Goal: Obtain resource: Obtain resource

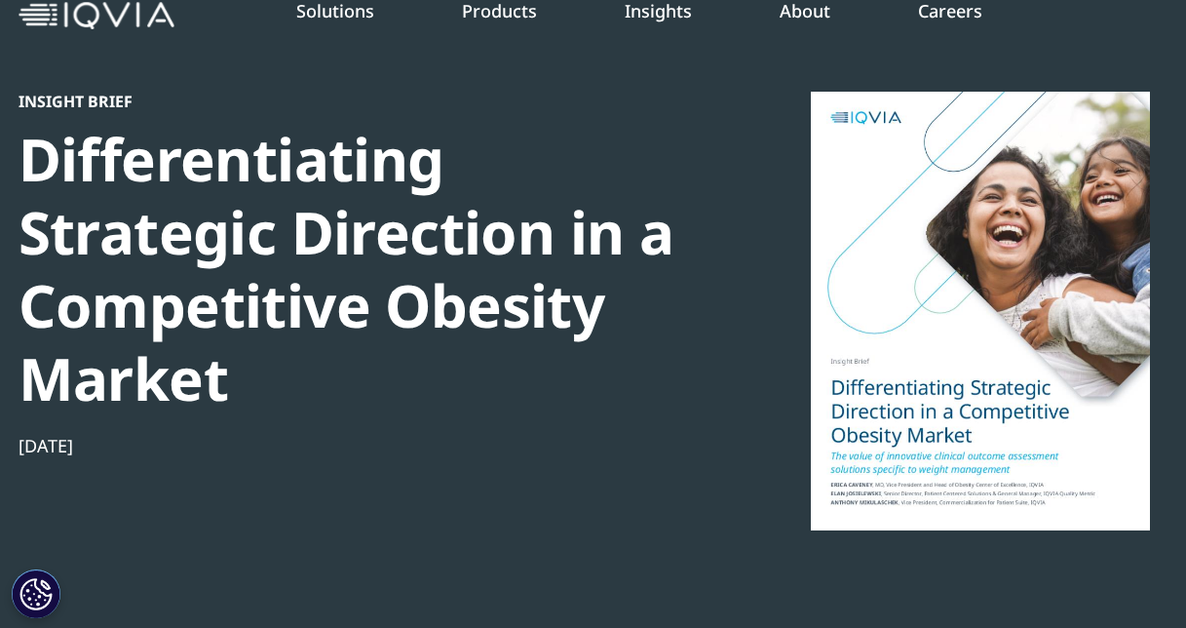
scroll to position [97, 0]
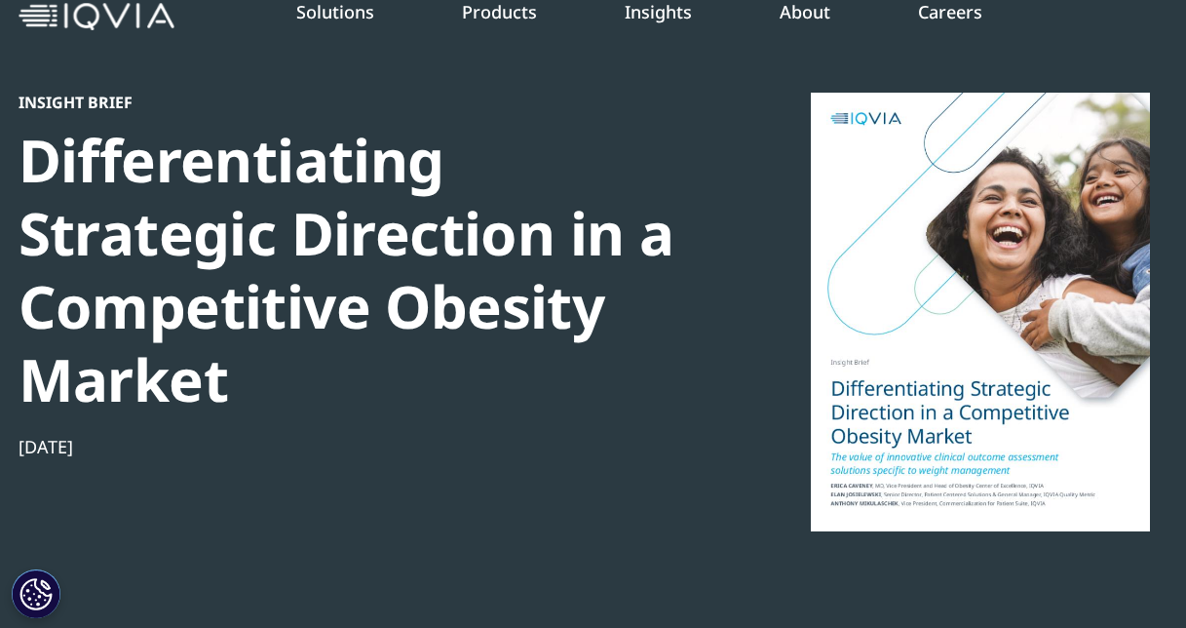
click at [232, 226] on div "Differentiating Strategic Direction in a Competitive Obesity Market" at bounding box center [353, 270] width 669 height 292
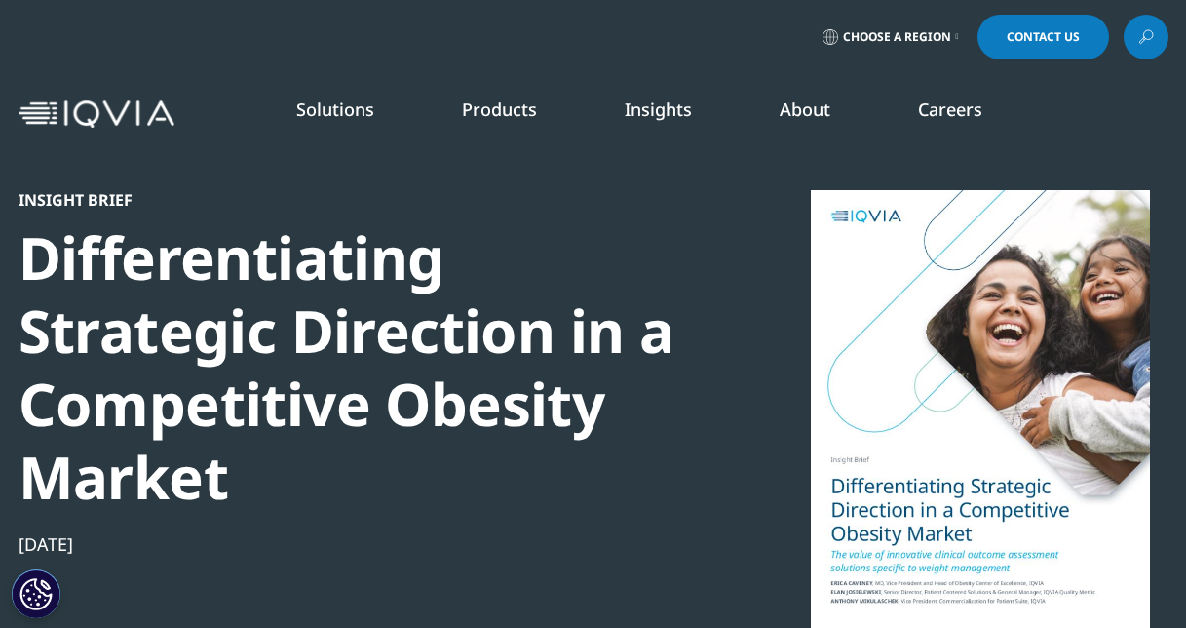
click at [646, 114] on link "Insights" at bounding box center [658, 108] width 67 height 23
click at [591, 449] on link "READ MORE" at bounding box center [629, 449] width 166 height 17
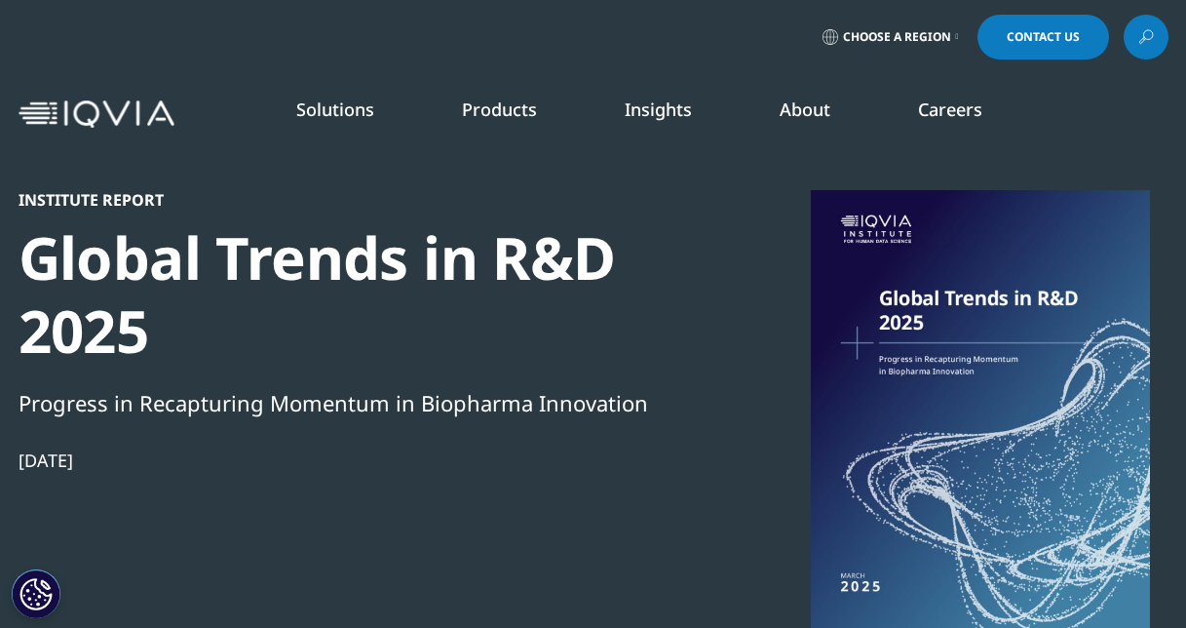
click at [105, 379] on link "DISCOVER INSIGHTS" at bounding box center [151, 378] width 225 height 17
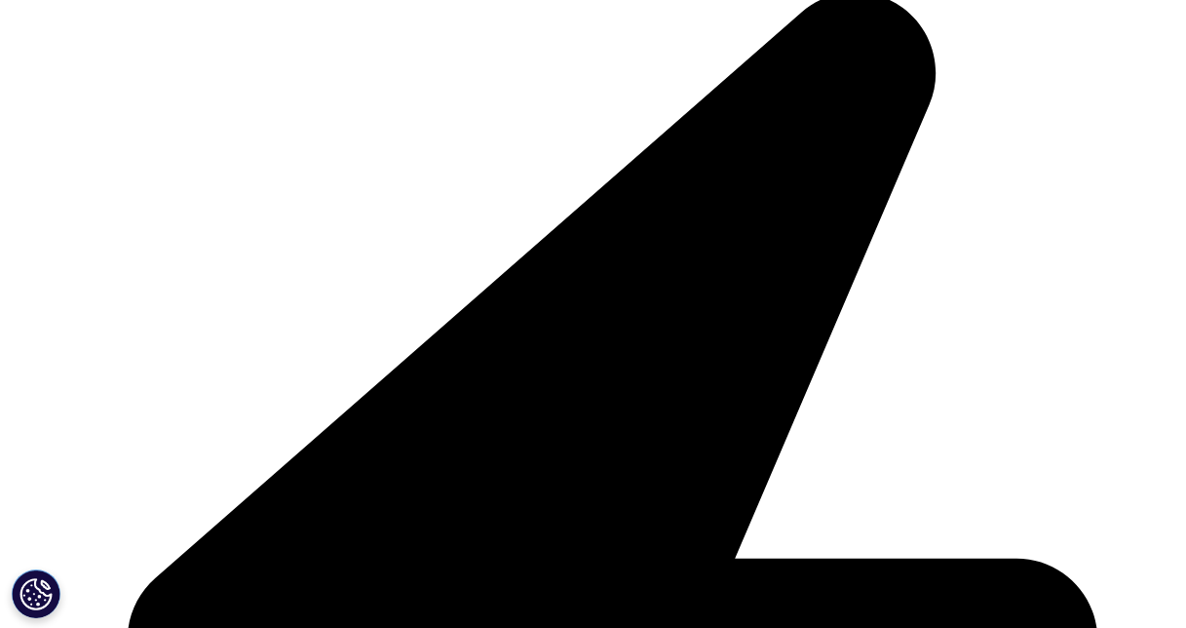
scroll to position [487, 0]
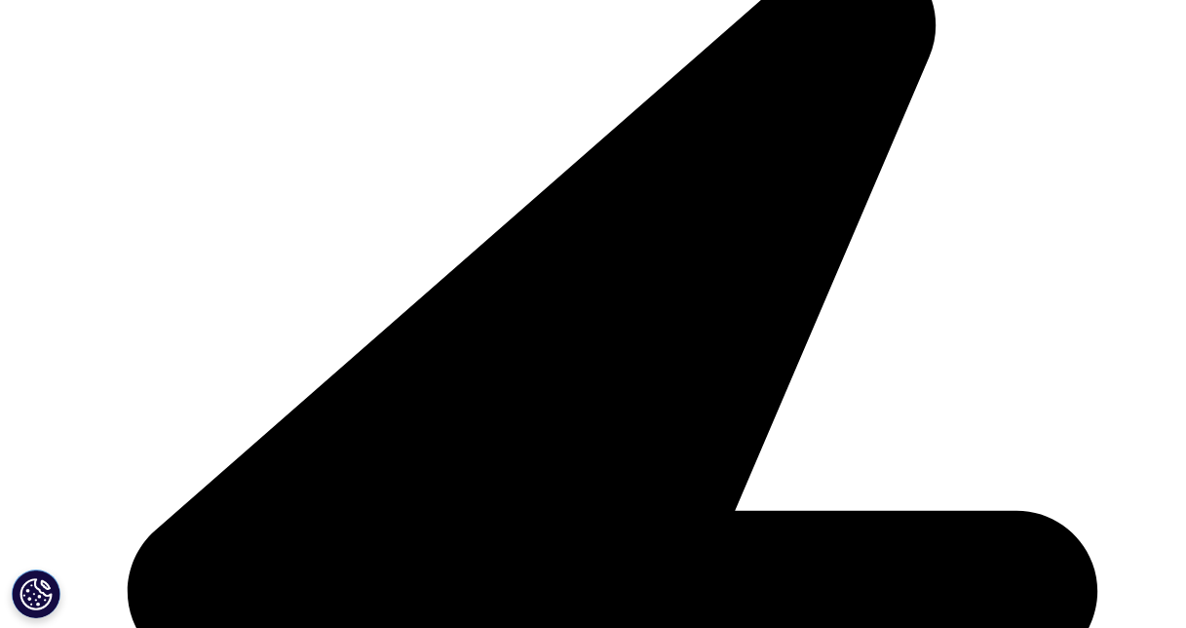
scroll to position [390, 0]
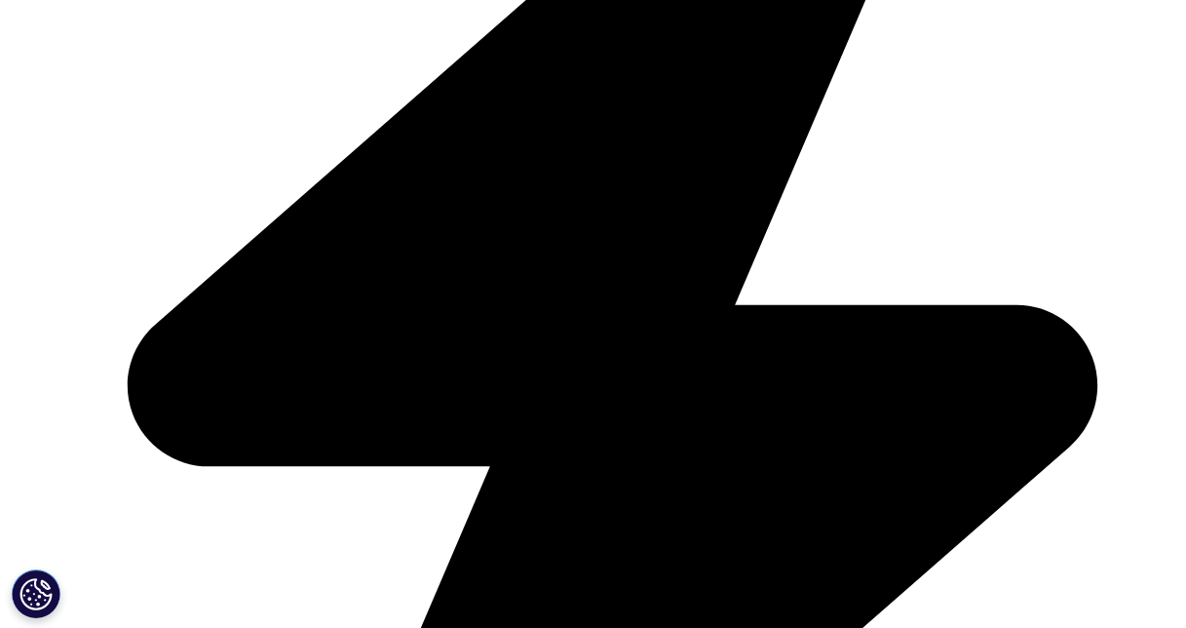
scroll to position [780, 0]
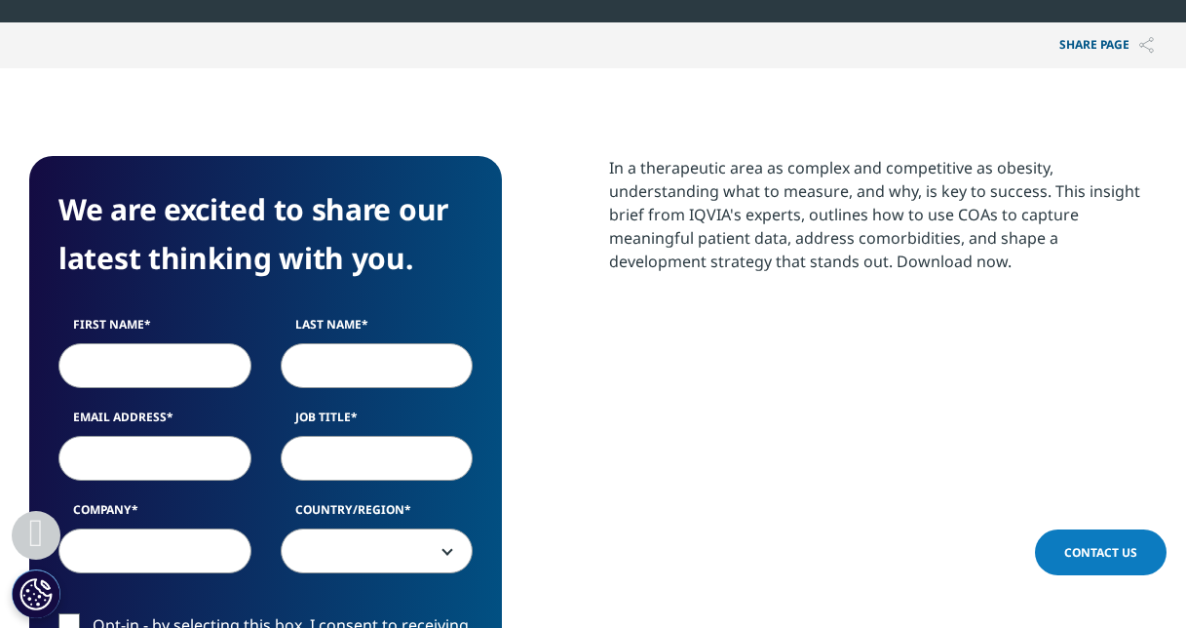
click at [142, 365] on input "First Name" at bounding box center [154, 365] width 193 height 45
type input "Kevin"
type input "Xue"
type input "kevin5291@hotmail.com"
type input "director"
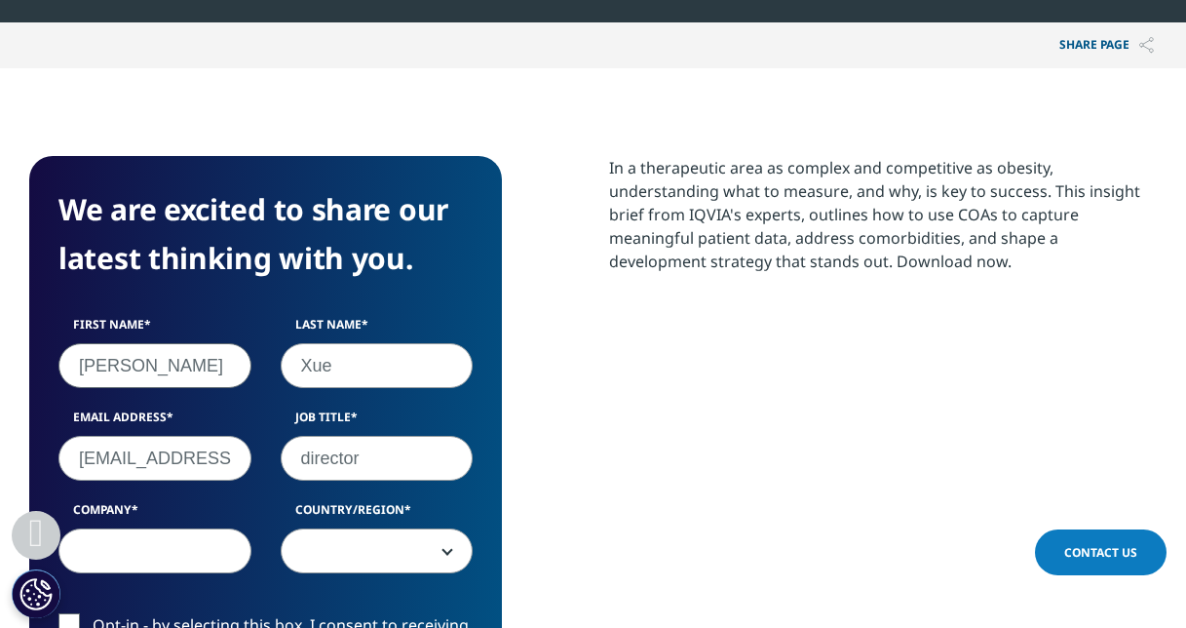
type input "Etana Biotech Indonesia"
select select "[GEOGRAPHIC_DATA]"
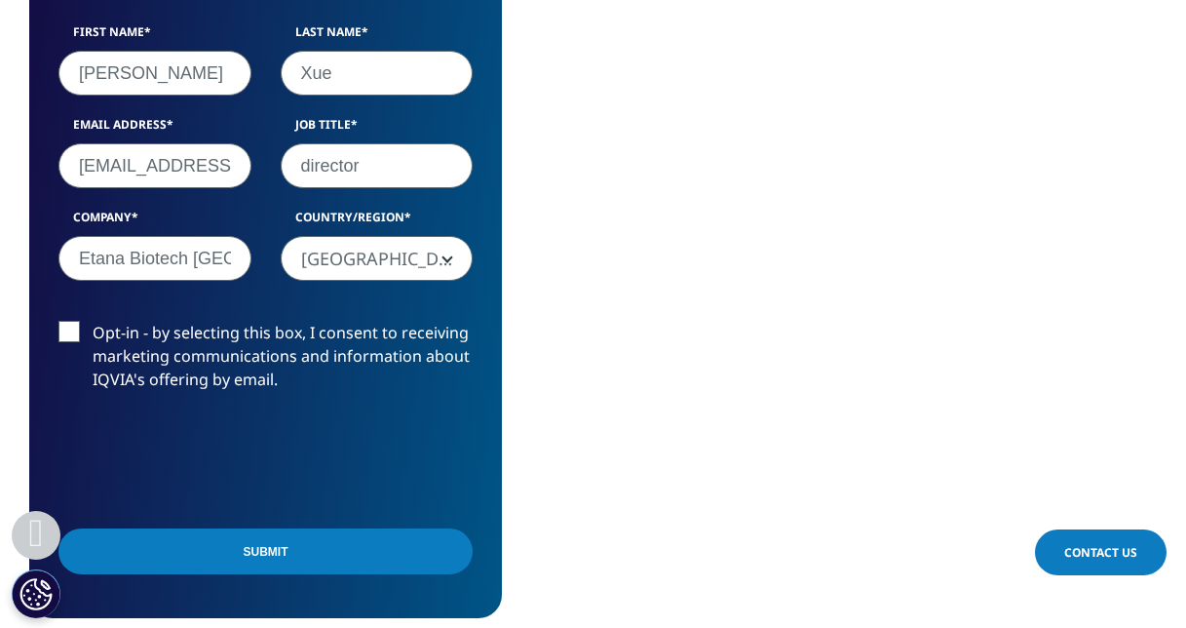
click at [73, 333] on label "Opt-in - by selecting this box, I consent to receiving marketing communications…" at bounding box center [265, 361] width 414 height 81
click at [93, 321] on input "Opt-in - by selecting this box, I consent to receiving marketing communications…" at bounding box center [93, 321] width 0 height 0
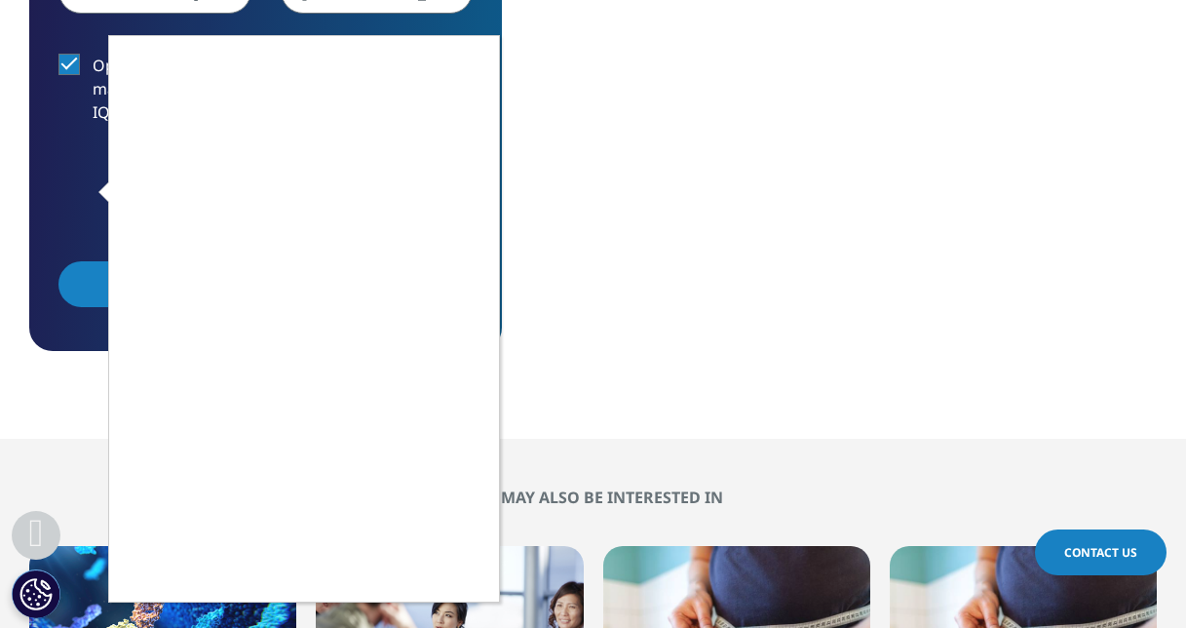
scroll to position [1365, 0]
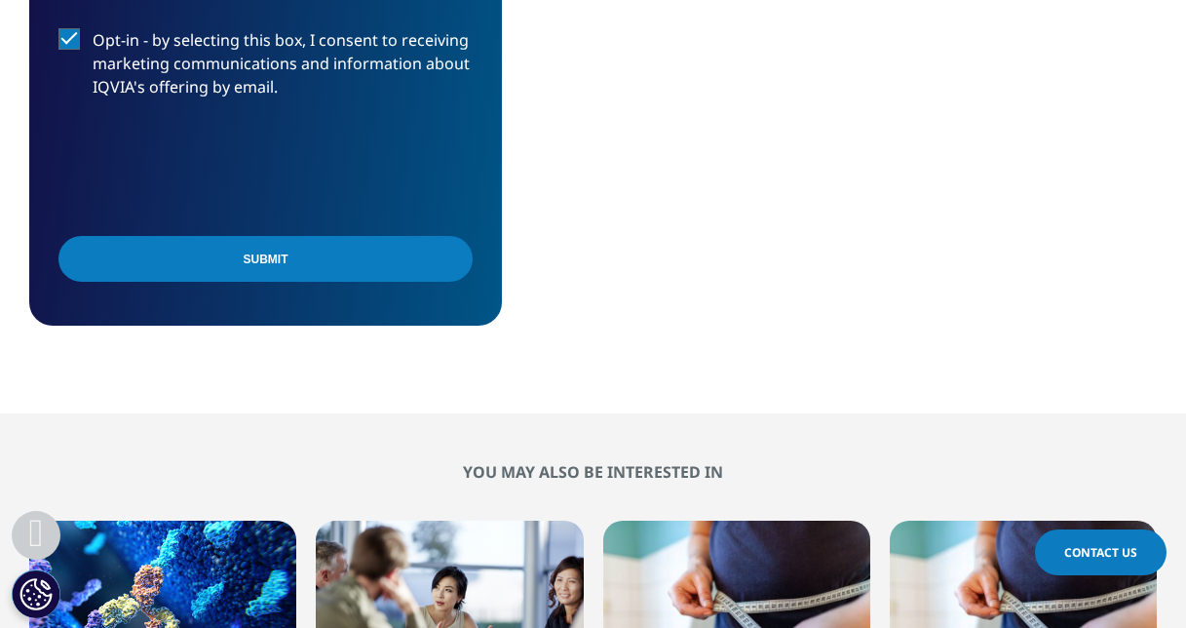
click at [253, 263] on input "Submit" at bounding box center [265, 259] width 414 height 46
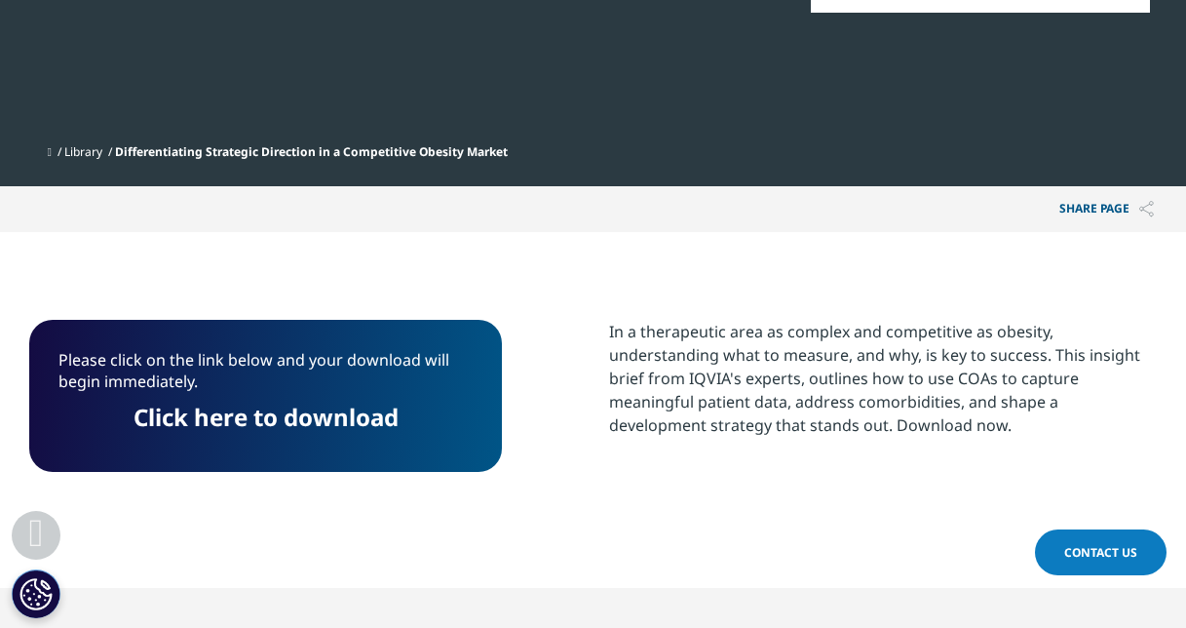
scroll to position [575, 0]
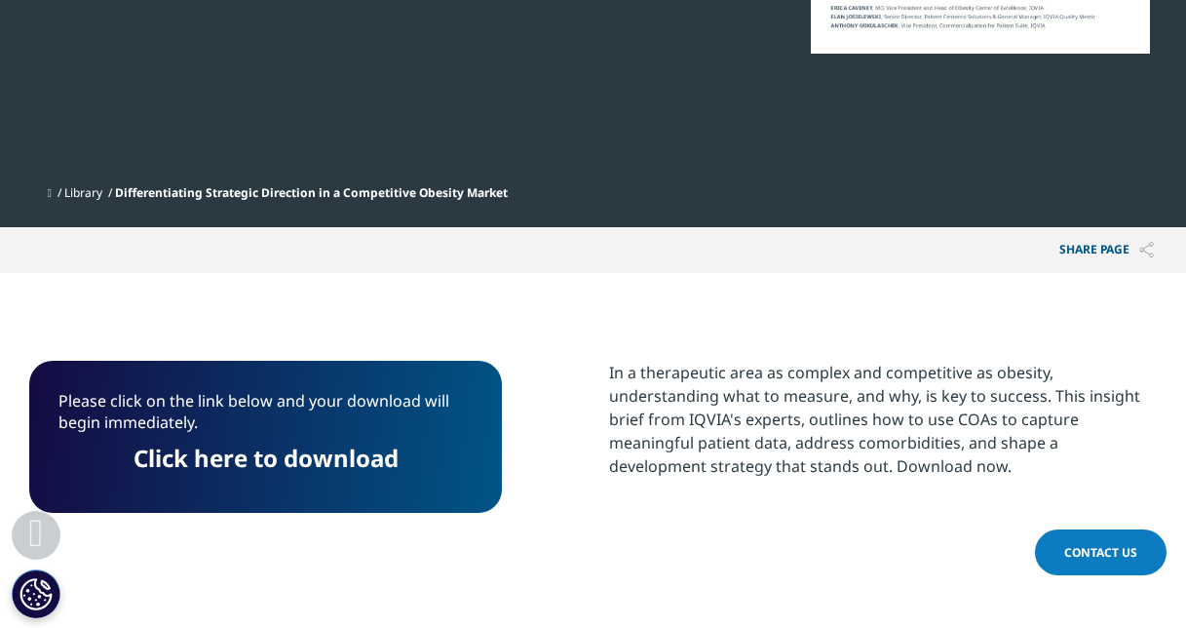
click at [333, 454] on link "Click here to download" at bounding box center [266, 458] width 265 height 32
